Goal: Navigation & Orientation: Find specific page/section

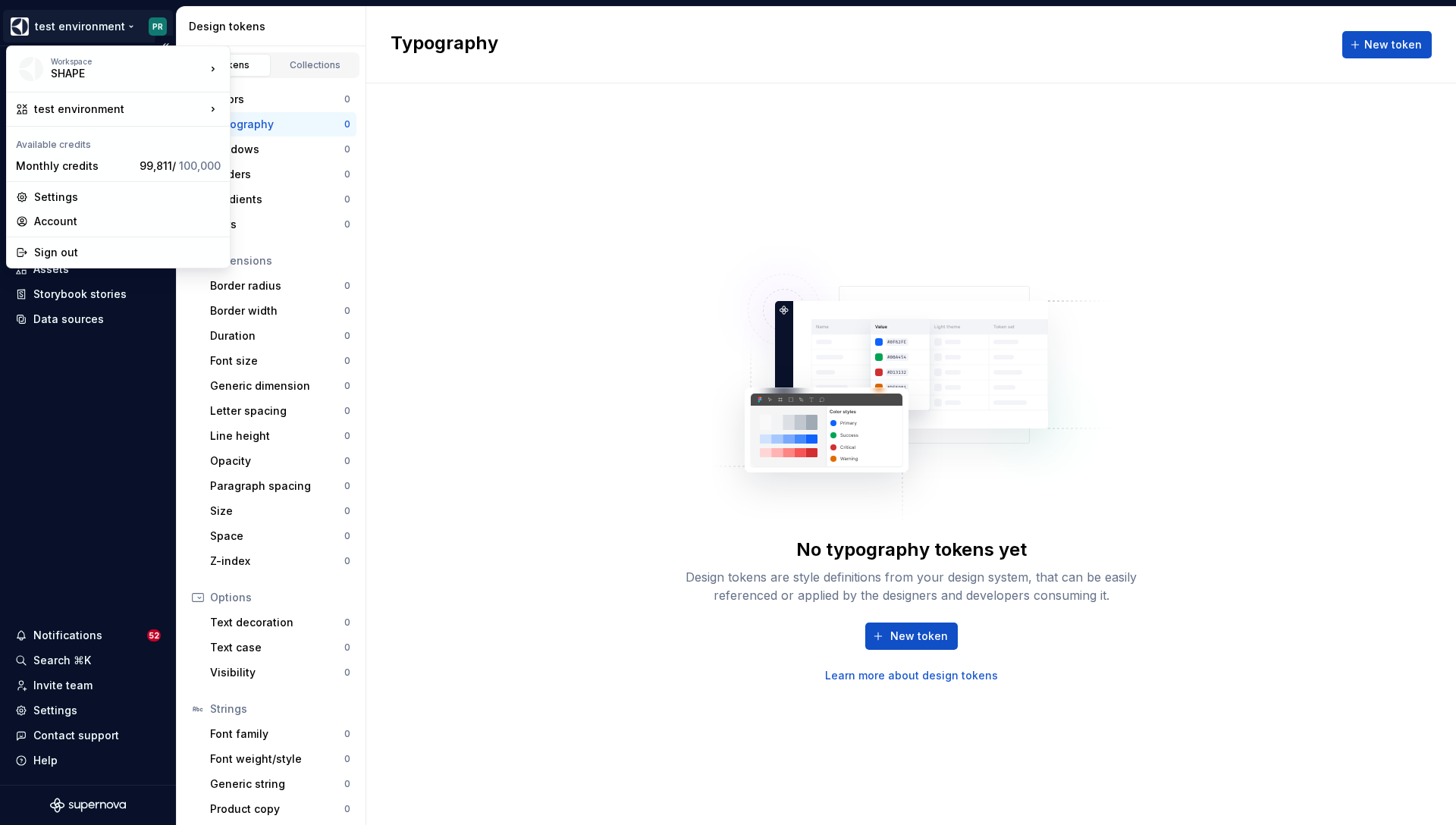
click at [126, 34] on html "test environment PR Home Documentation Analytics Code automation Dataset APPLIA…" at bounding box center [728, 412] width 1456 height 825
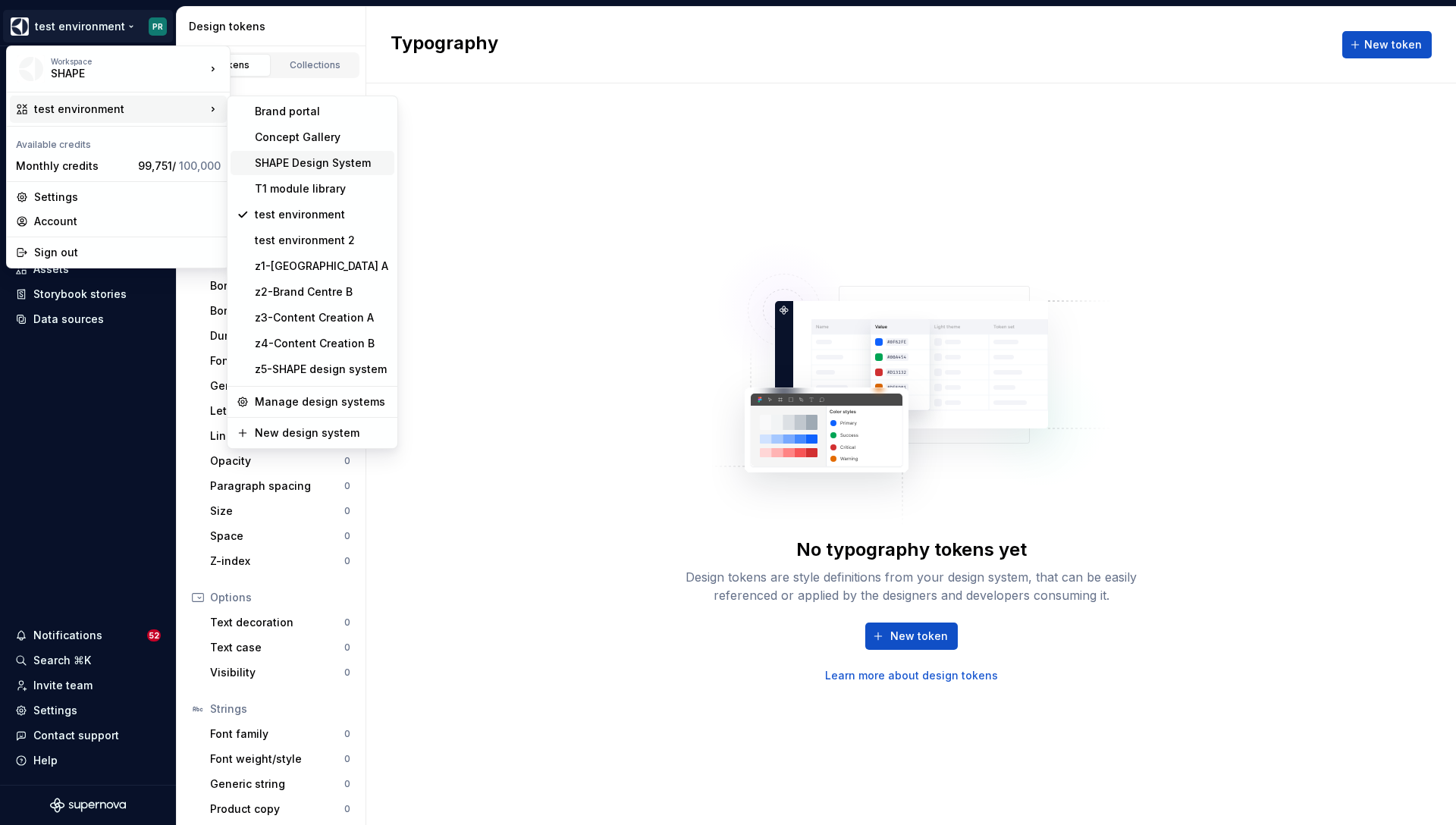
click at [321, 167] on div "SHAPE Design System" at bounding box center [322, 164] width 133 height 16
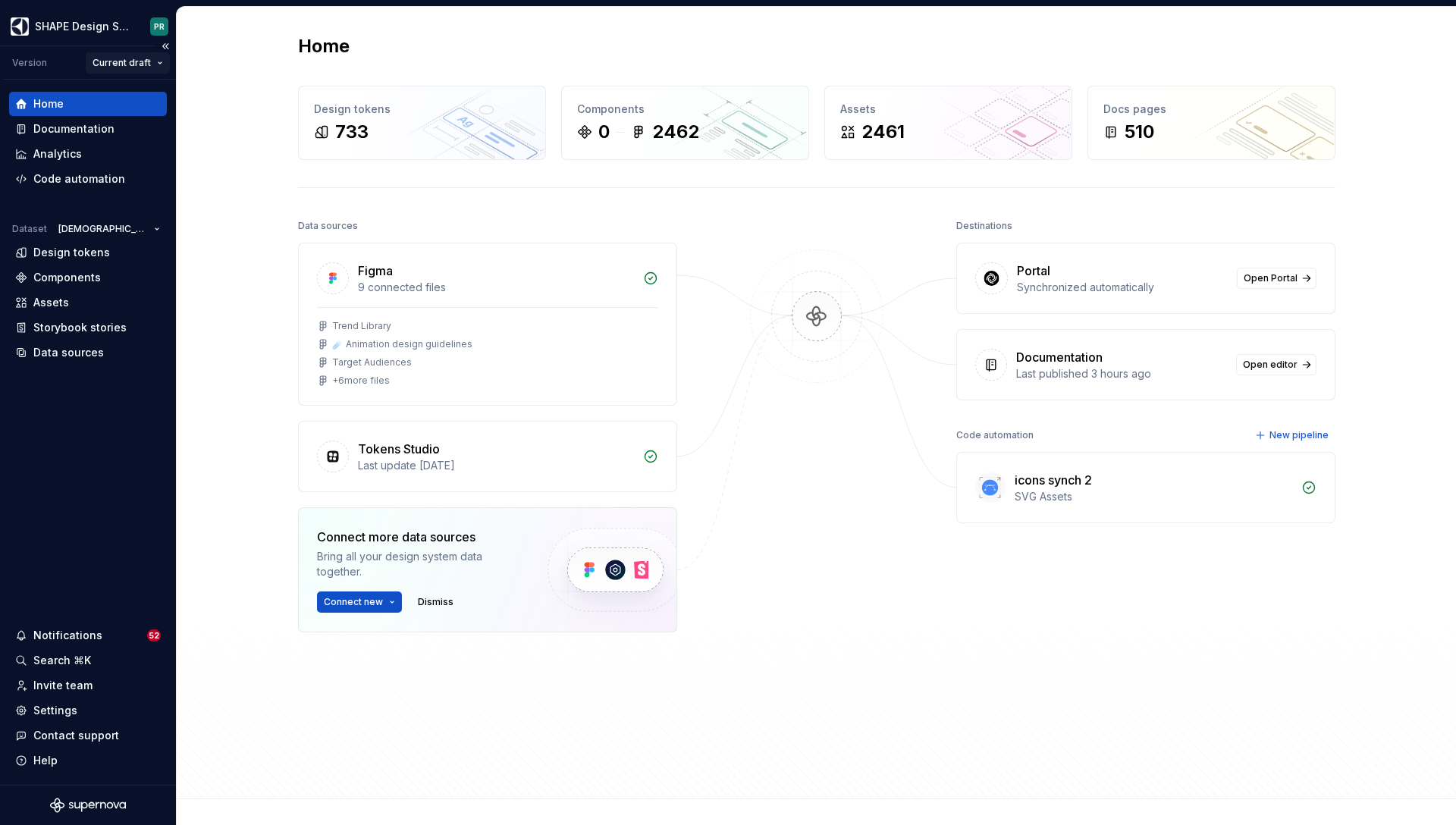
click at [142, 68] on html "SHAPE Design System PR Version Current draft Home Documentation Analytics Code …" at bounding box center [728, 412] width 1456 height 825
click at [64, 78] on html "SHAPE Design System PR Version Current draft Home Documentation Analytics Code …" at bounding box center [728, 412] width 1456 height 825
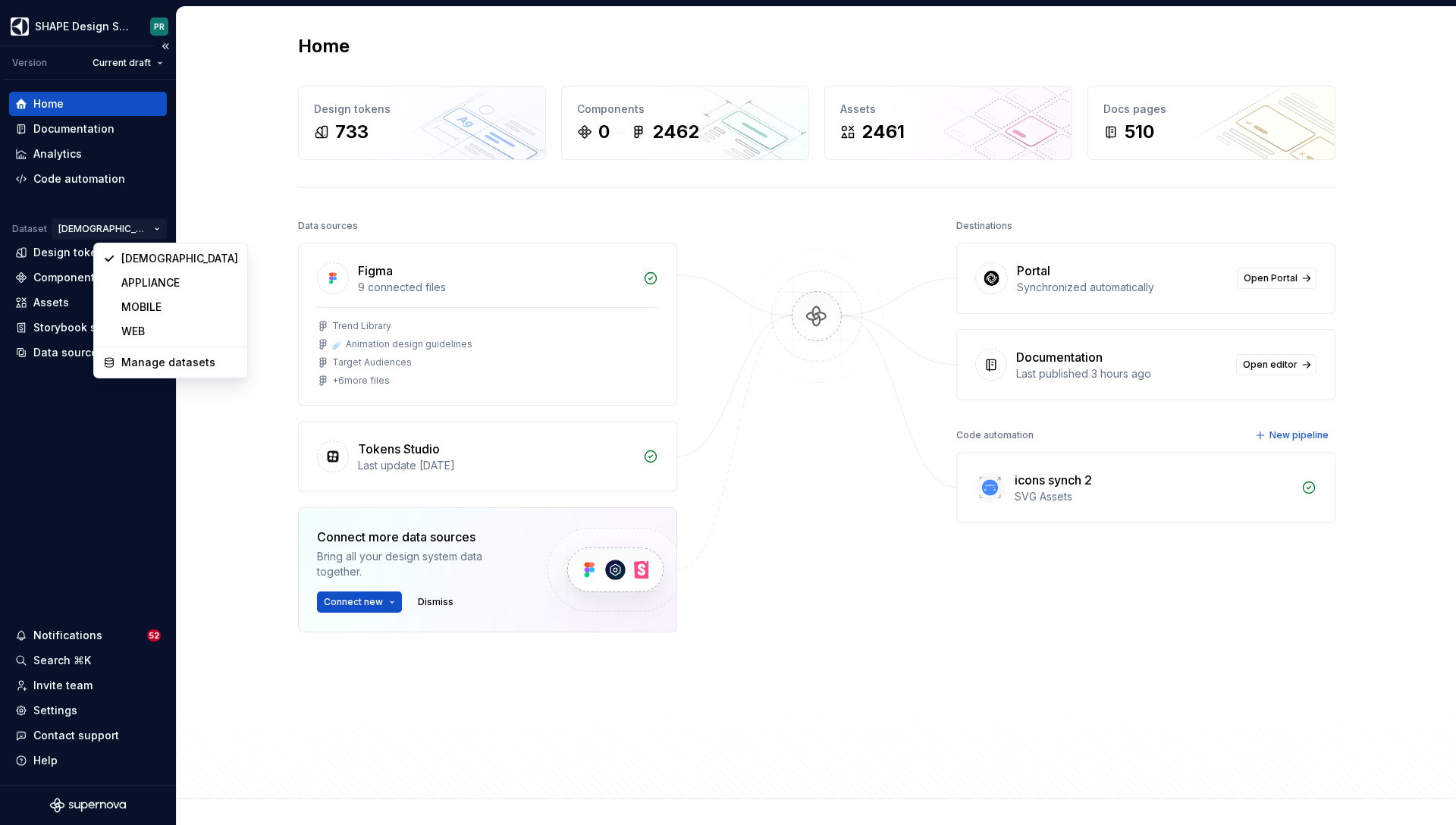
click at [156, 226] on html "SHAPE Design System PR Version Current draft Home Documentation Analytics Code …" at bounding box center [728, 412] width 1456 height 825
click at [136, 195] on html "SHAPE Design System PR Version Current draft Home Documentation Analytics Code …" at bounding box center [728, 412] width 1456 height 825
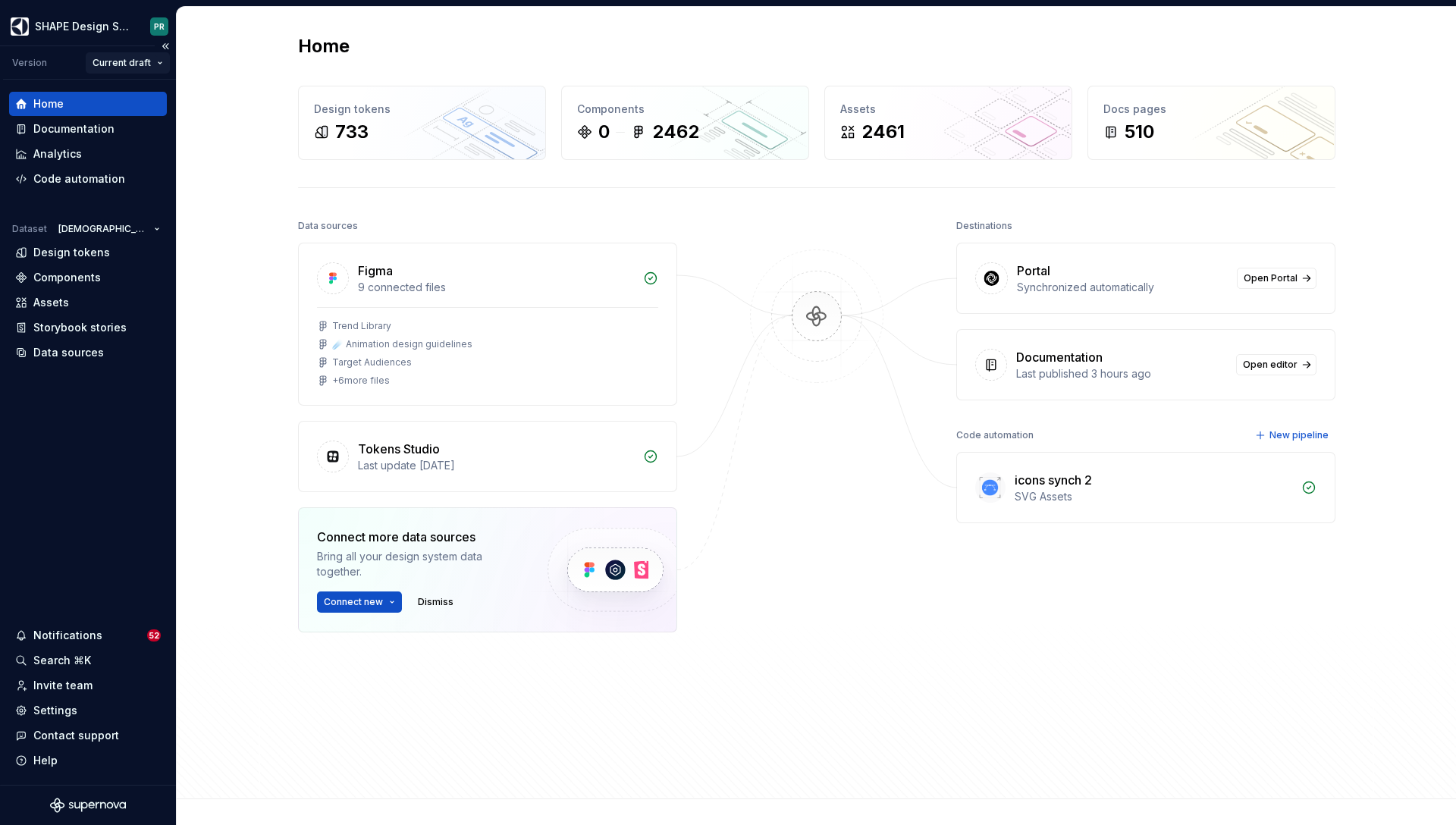
click at [140, 69] on html "SHAPE Design System PR Version Current draft Home Documentation Analytics Code …" at bounding box center [728, 412] width 1456 height 825
click at [126, 188] on html "SHAPE Design System PR Version Current draft Home Documentation Analytics Code …" at bounding box center [728, 412] width 1456 height 825
click at [110, 24] on html "SHAPE Design System PR Version Current draft Home Documentation Analytics Code …" at bounding box center [728, 412] width 1456 height 825
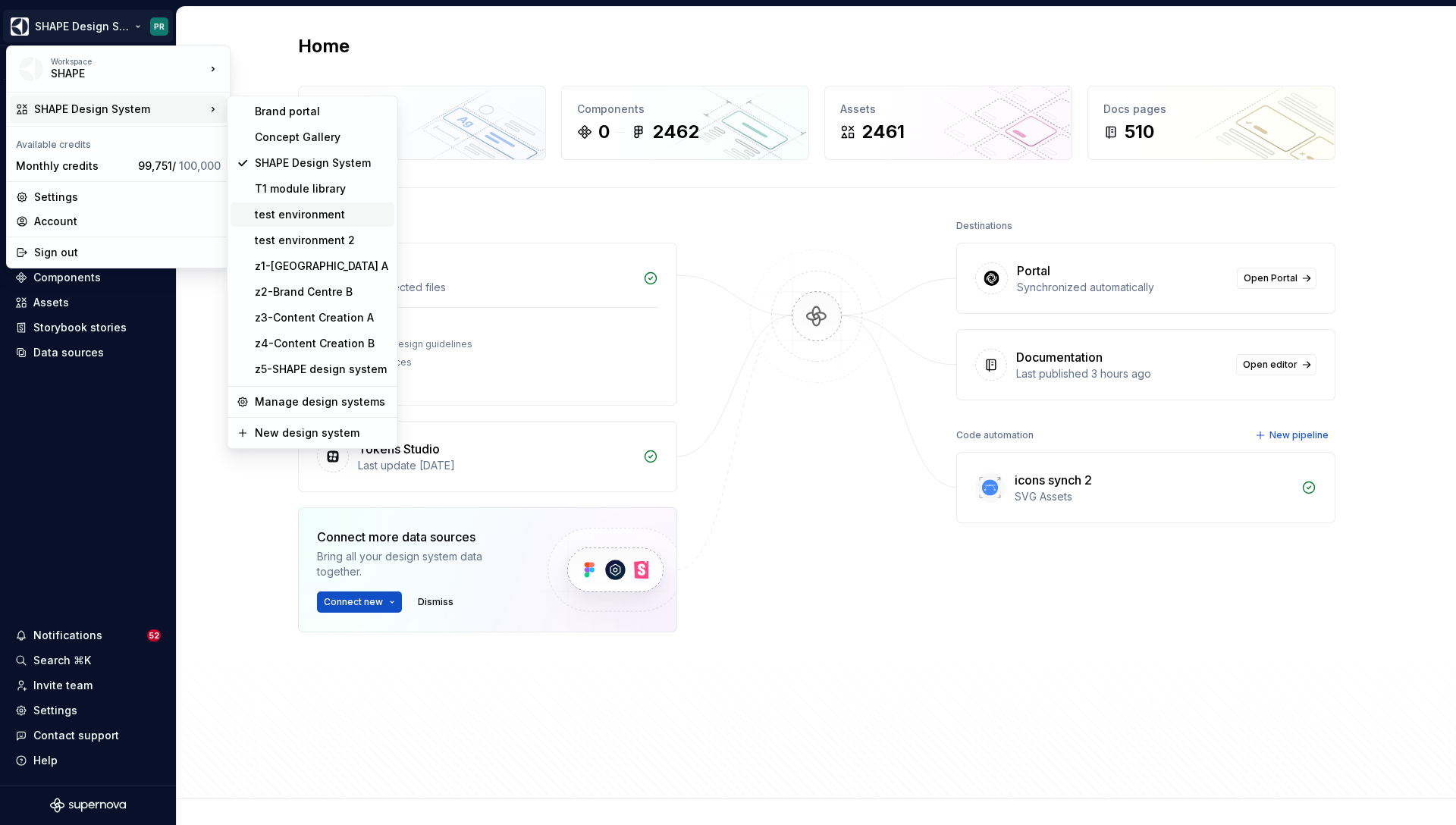
click at [323, 218] on div "test environment" at bounding box center [322, 215] width 133 height 16
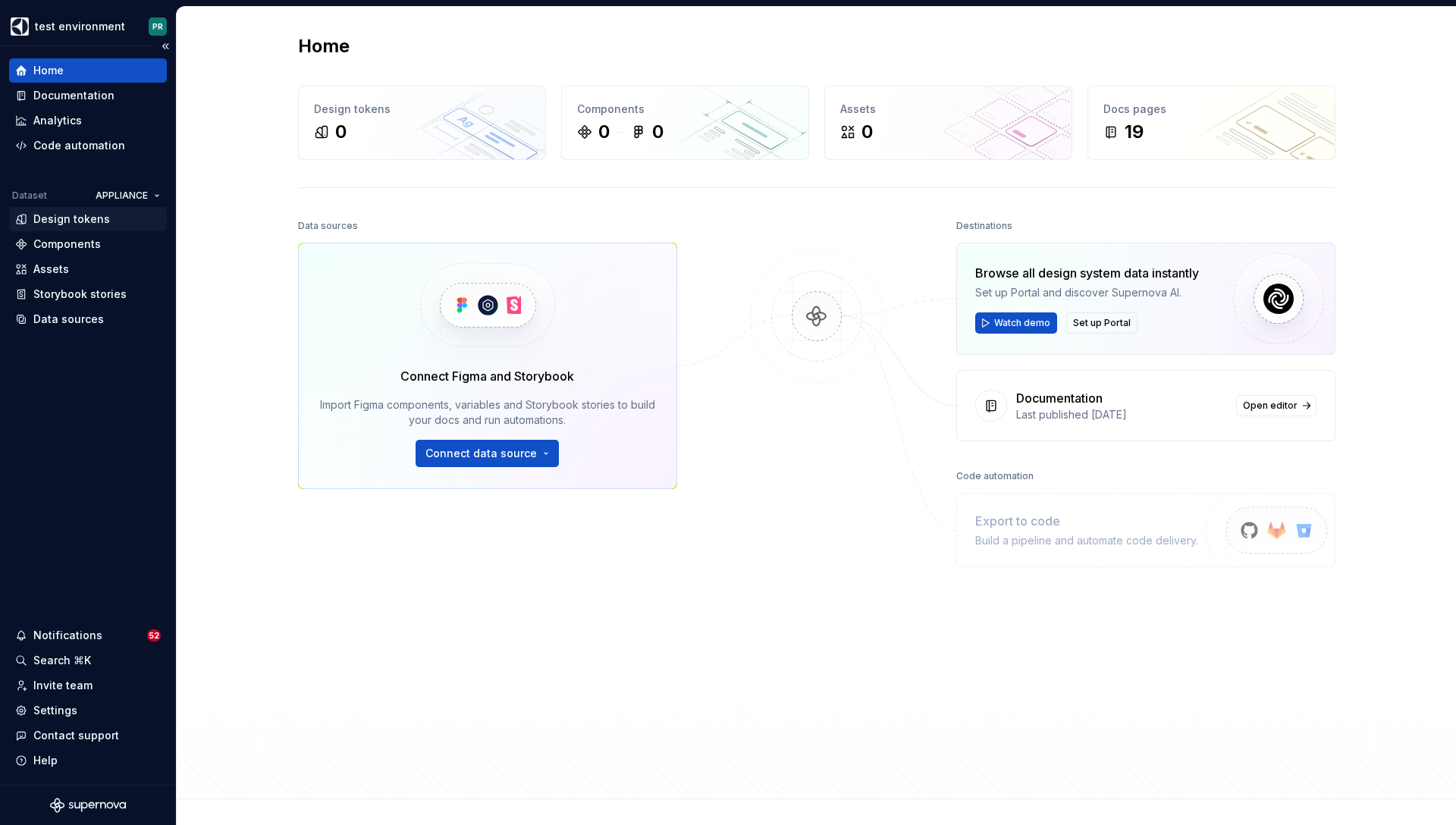
click at [79, 225] on div "Design tokens" at bounding box center [71, 219] width 77 height 16
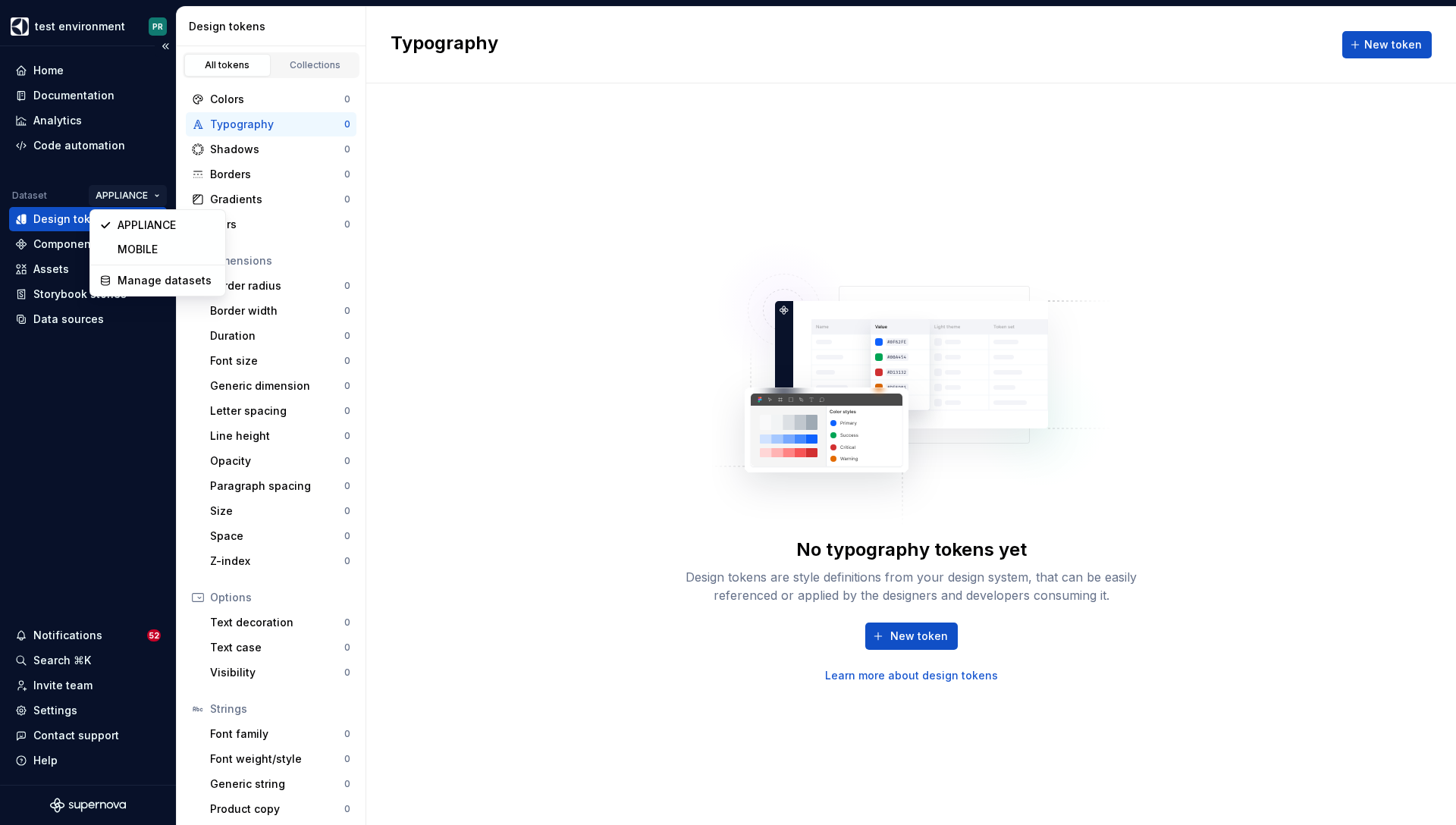
click at [144, 186] on html "test environment PR Home Documentation Analytics Code automation Dataset APPLIA…" at bounding box center [728, 412] width 1456 height 825
click at [575, 323] on html "test environment PR Home Documentation Analytics Code automation Dataset APPLIA…" at bounding box center [728, 412] width 1456 height 825
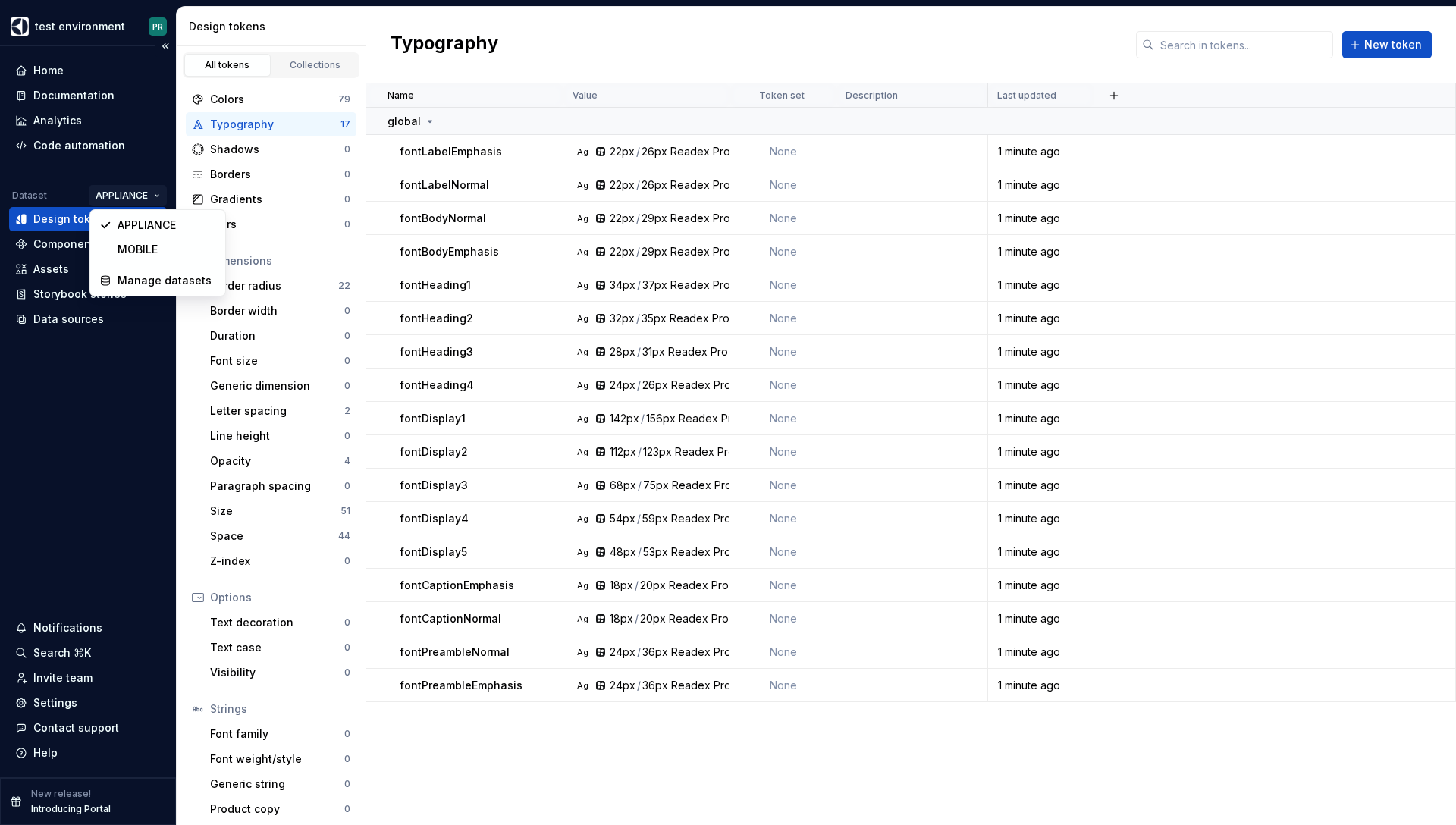
click at [152, 198] on html "test environment PR Home Documentation Analytics Code automation Dataset APPLIA…" at bounding box center [728, 412] width 1456 height 825
click at [156, 248] on div "MOBILE" at bounding box center [167, 250] width 98 height 16
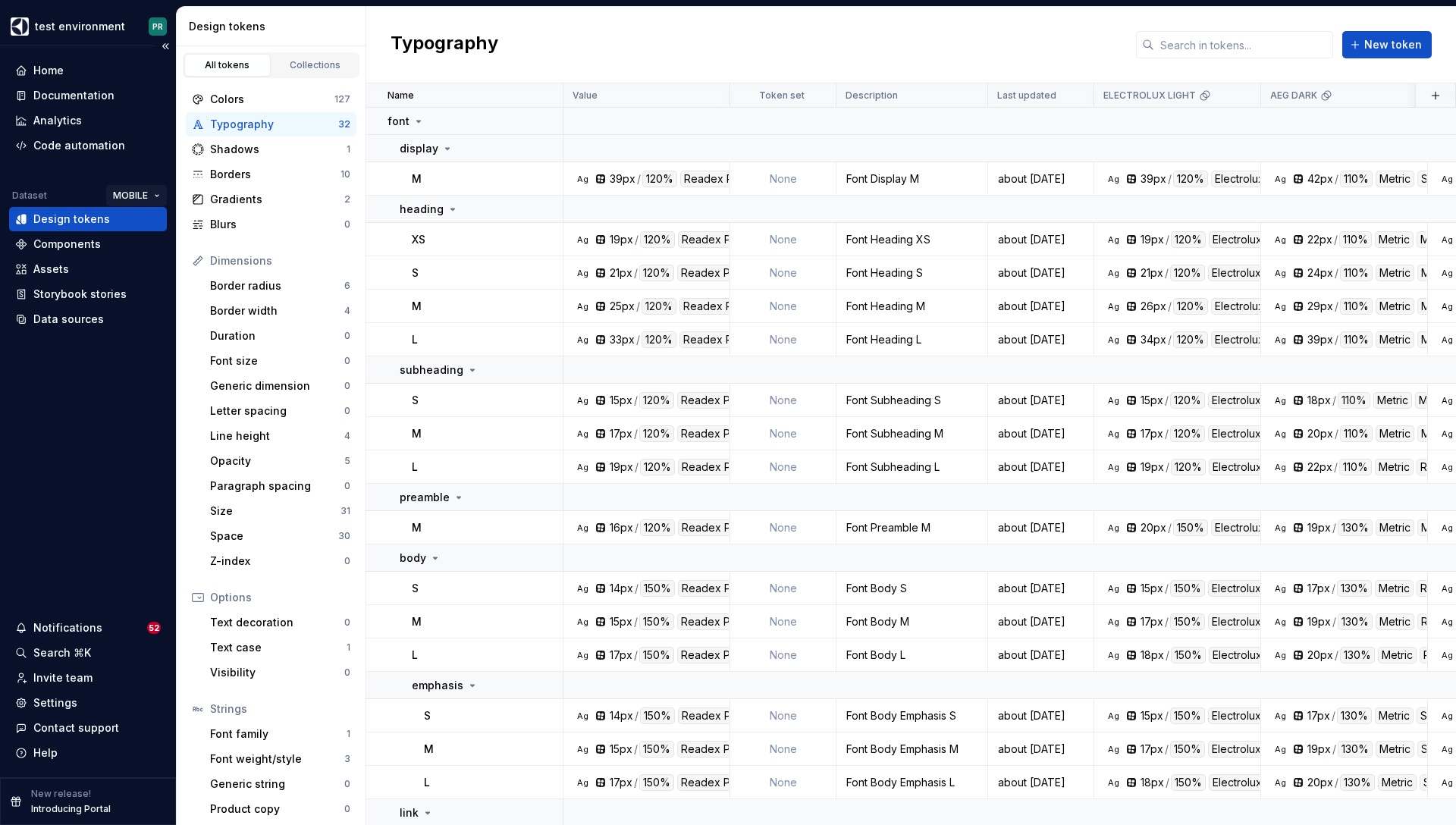
click at [156, 198] on html "test environment PR Home Documentation Analytics Code automation Dataset MOBILE…" at bounding box center [728, 412] width 1456 height 825
click at [156, 226] on div "APPLIANCE" at bounding box center [184, 226] width 98 height 16
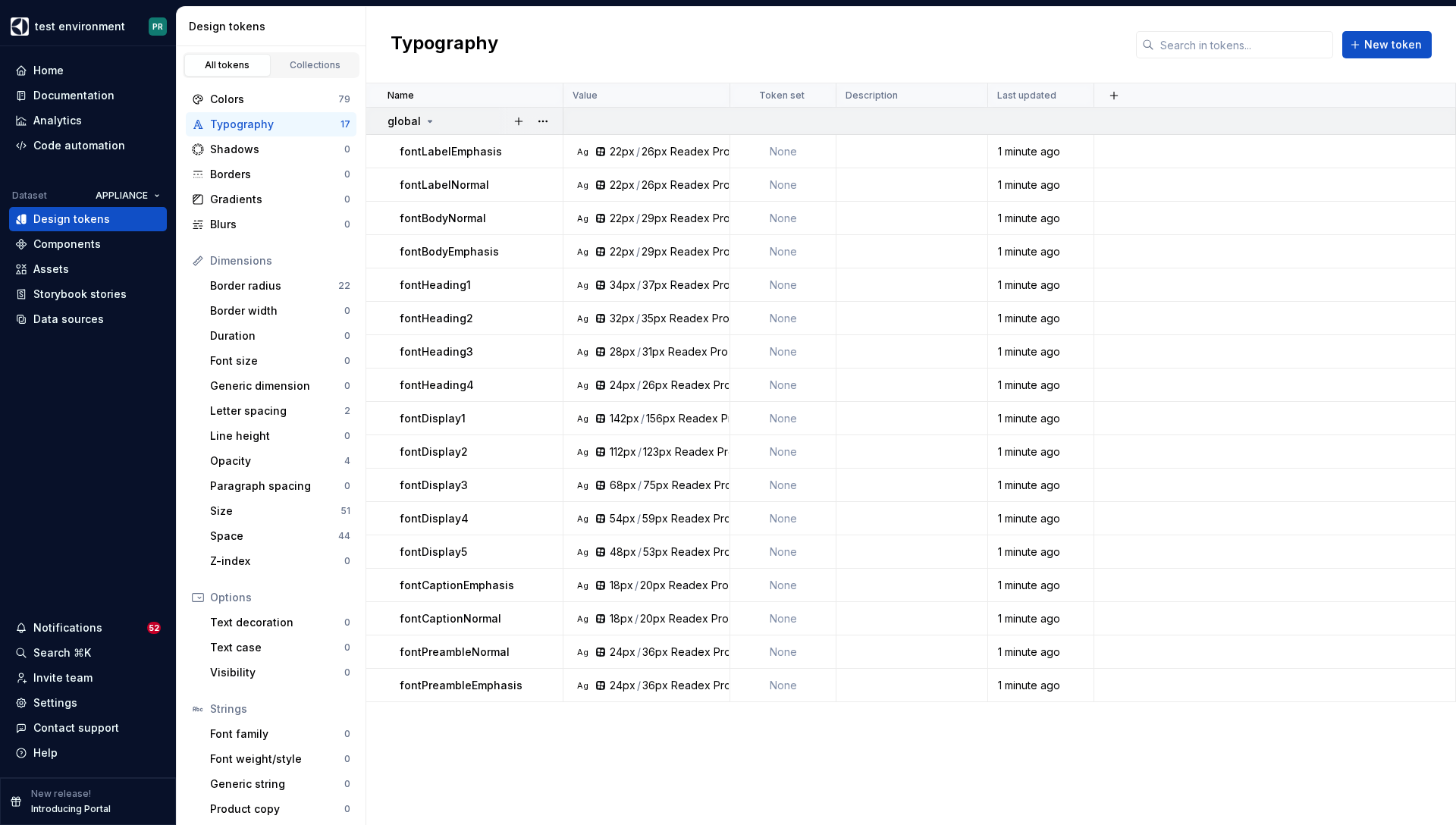
click at [430, 119] on icon at bounding box center [430, 122] width 12 height 12
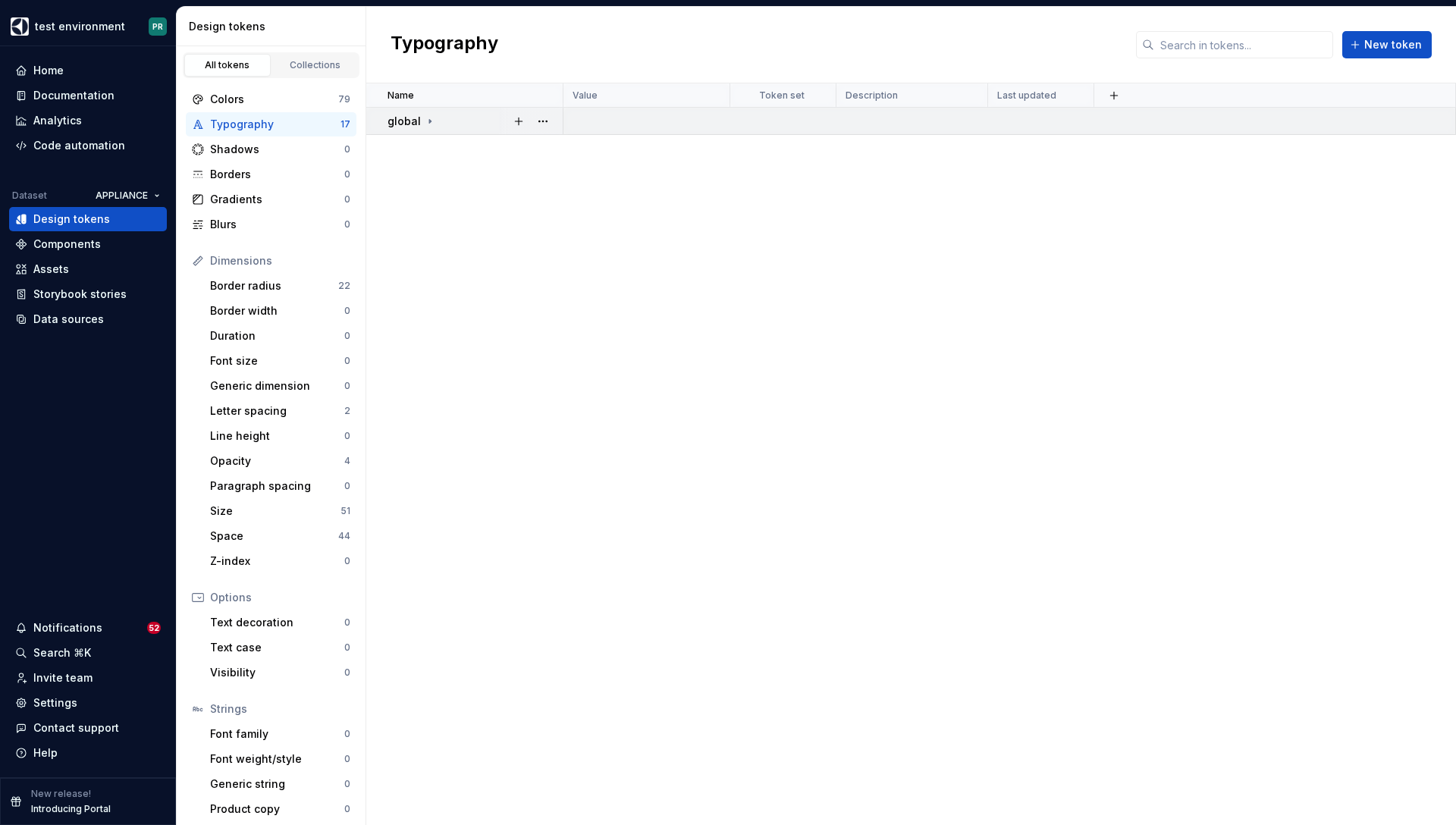
click at [429, 123] on icon at bounding box center [430, 122] width 12 height 12
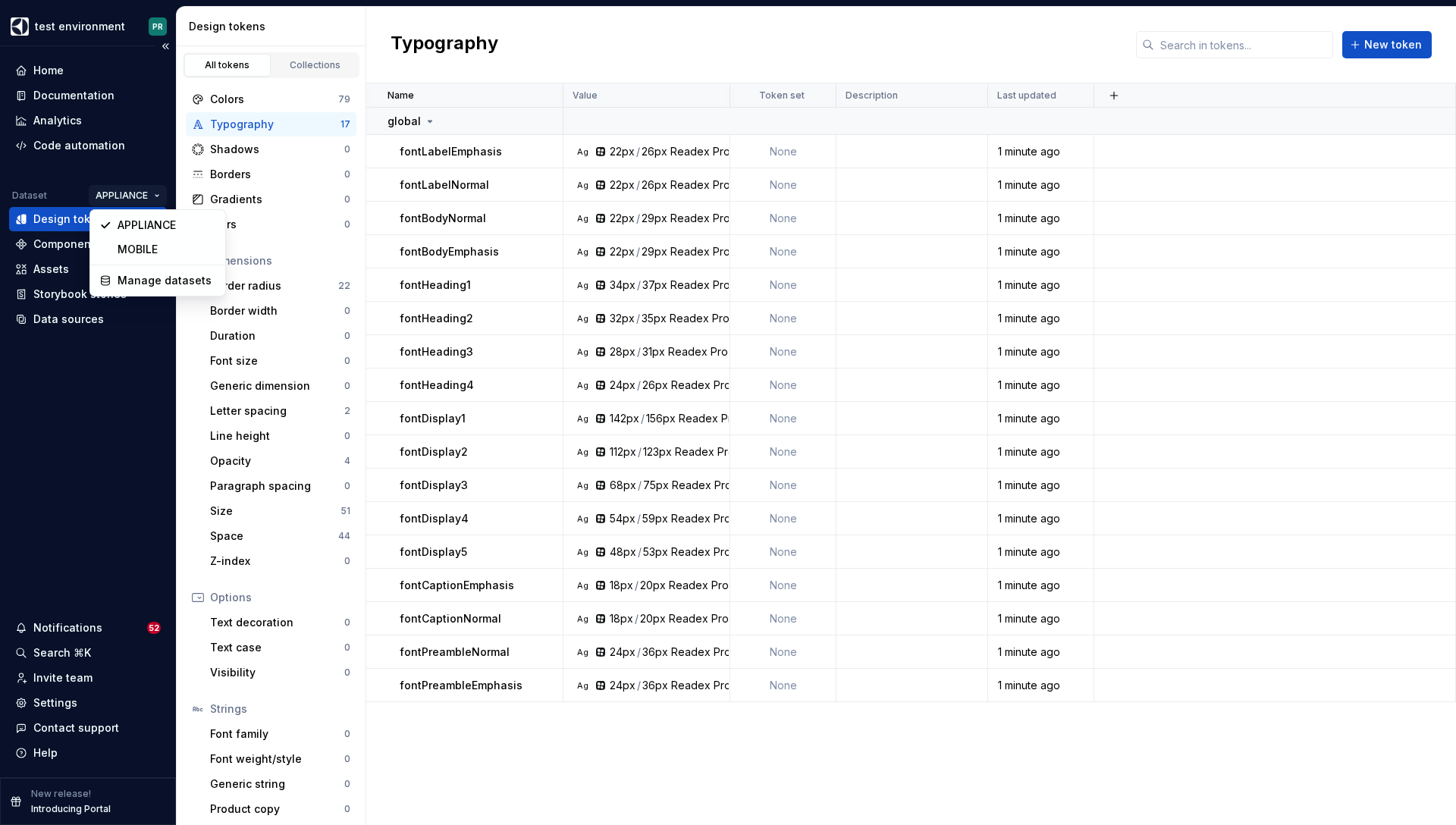
click at [153, 189] on html "test environment PR Home Documentation Analytics Code automation Dataset APPLIA…" at bounding box center [728, 412] width 1456 height 825
click at [174, 254] on div "MOBILE" at bounding box center [167, 250] width 98 height 16
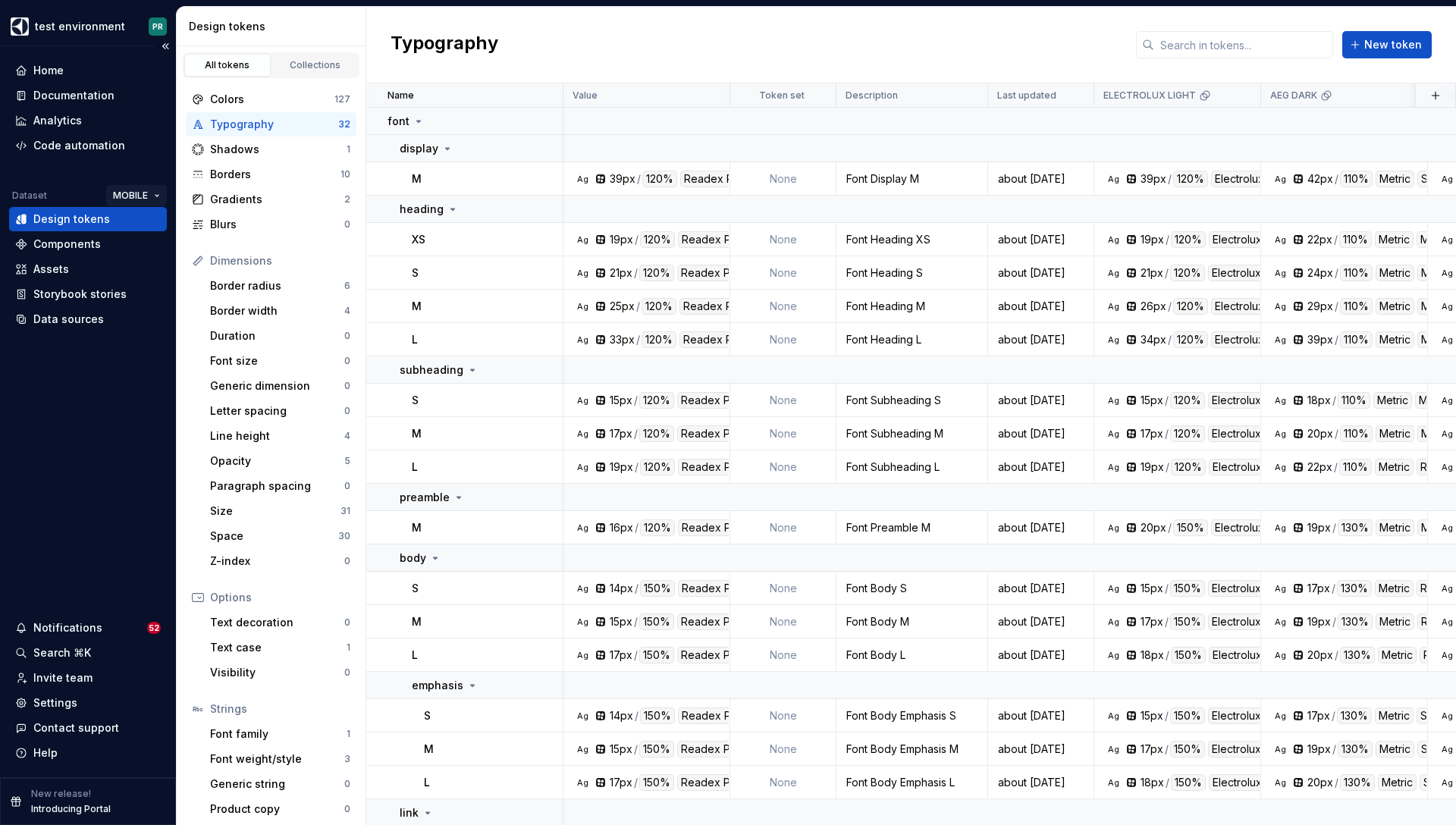
click at [154, 188] on html "test environment PR Home Documentation Analytics Code automation Dataset MOBILE…" at bounding box center [728, 412] width 1456 height 825
click at [160, 220] on div "APPLIANCE" at bounding box center [184, 226] width 98 height 16
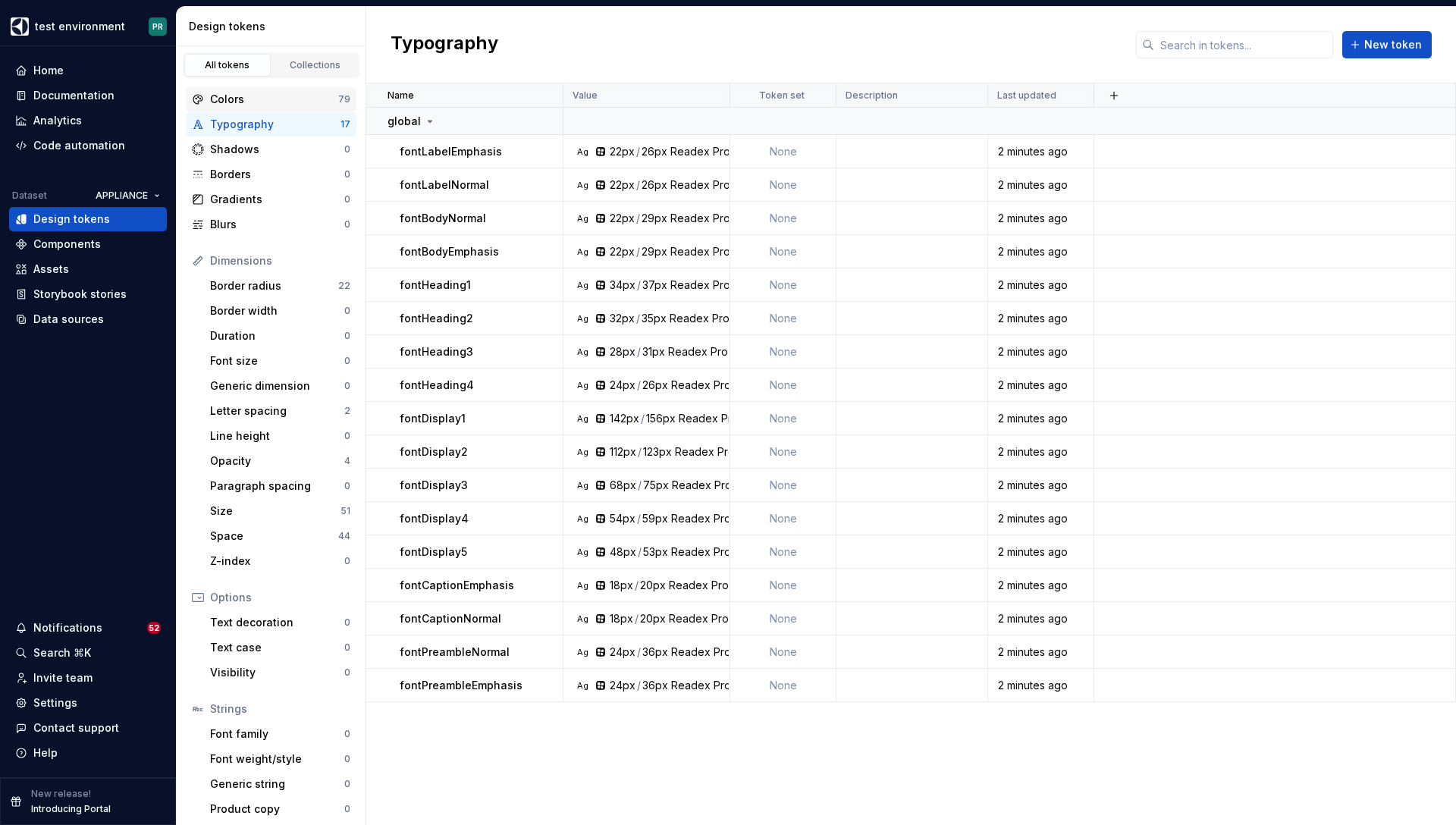
click at [331, 100] on div "Colors" at bounding box center [274, 99] width 128 height 16
